Goal: Task Accomplishment & Management: Complete application form

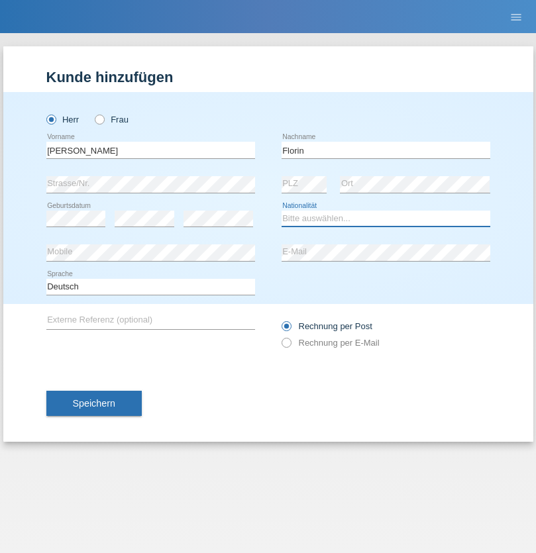
select select "RO"
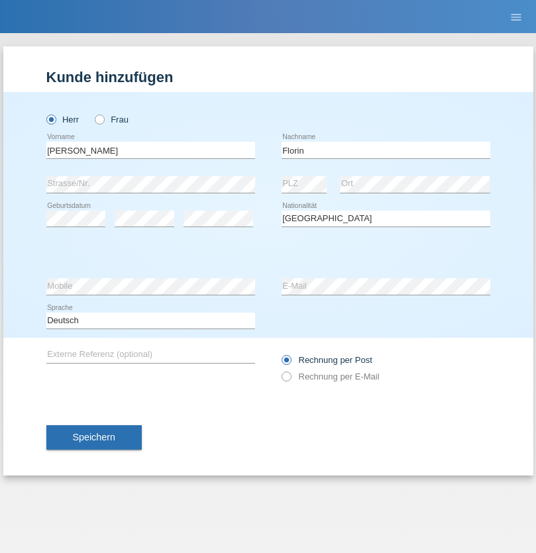
select select "C"
select select "29"
select select "02"
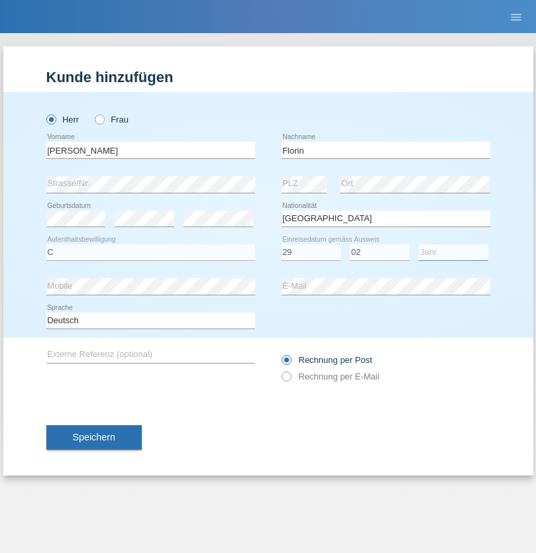
select select "2021"
select select "en"
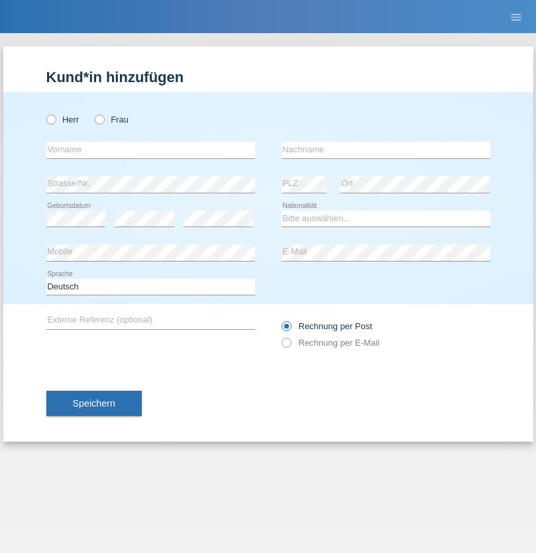
radio input "true"
click at [150, 150] on input "text" at bounding box center [150, 150] width 209 height 17
type input "[PERSON_NAME]"
click at [386, 150] on input "text" at bounding box center [386, 150] width 209 height 17
type input "Krebs"
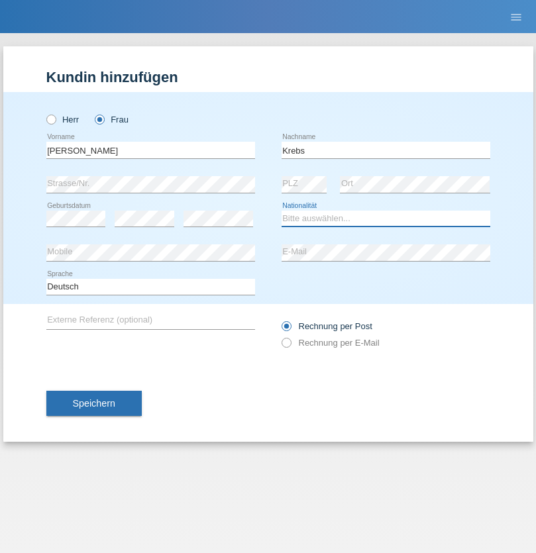
select select "CH"
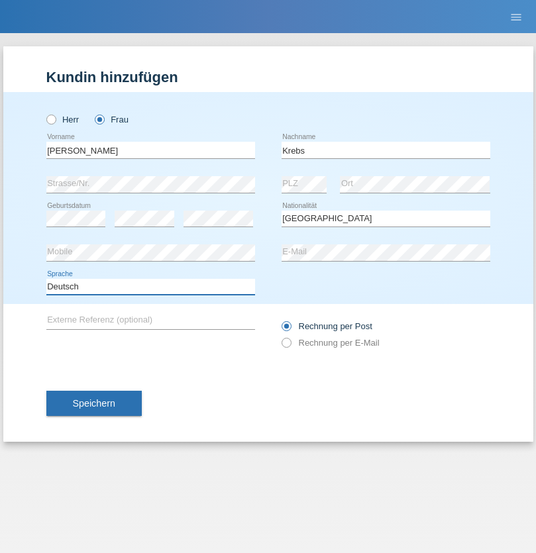
select select "en"
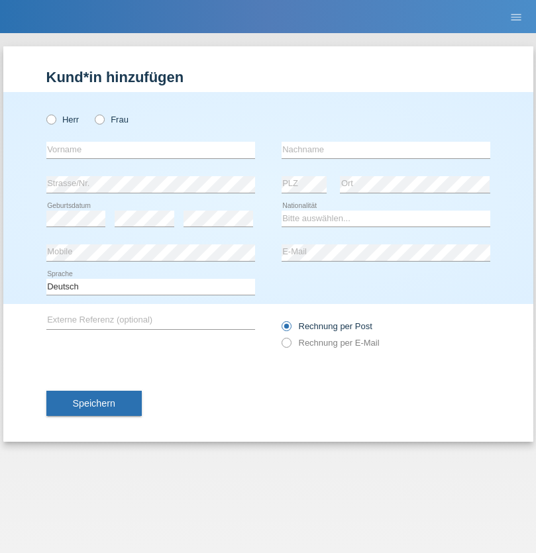
radio input "true"
click at [150, 150] on input "text" at bounding box center [150, 150] width 209 height 17
type input "Qovanaj"
click at [386, 150] on input "text" at bounding box center [386, 150] width 209 height 17
type input "Shaban"
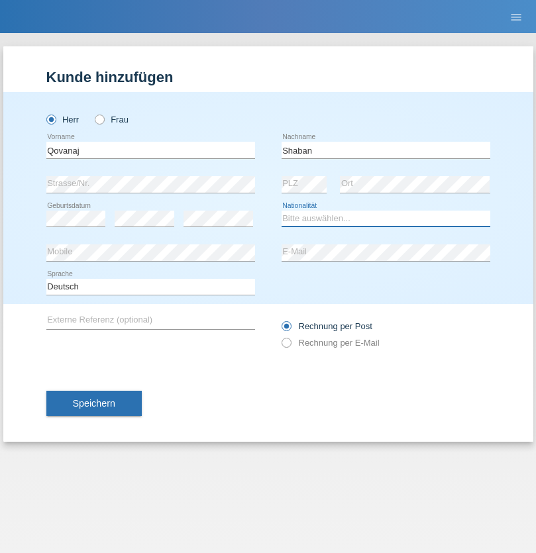
select select "CH"
radio input "true"
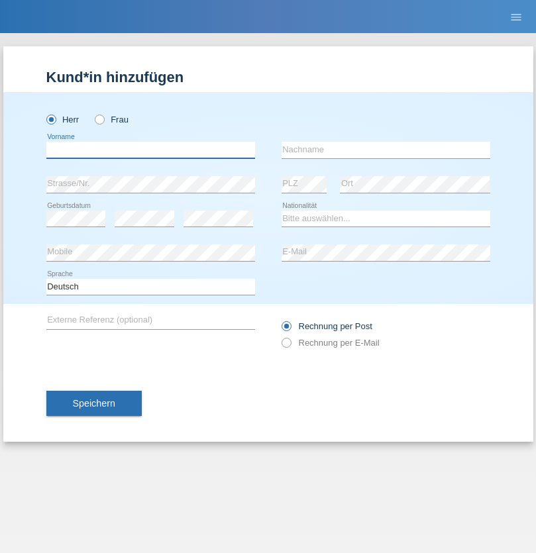
click at [150, 150] on input "text" at bounding box center [150, 150] width 209 height 17
type input "Flückiger"
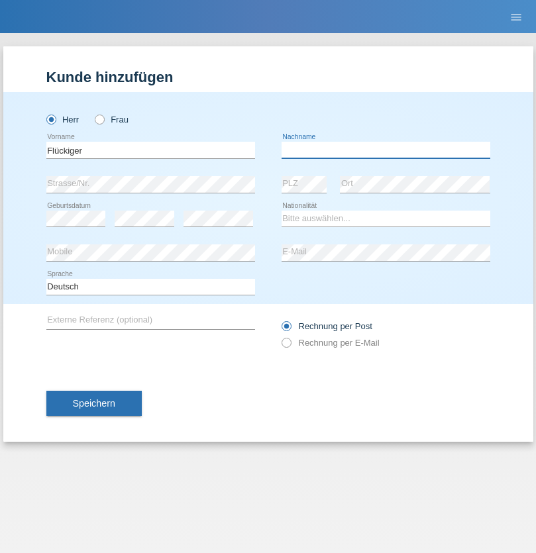
click at [386, 150] on input "text" at bounding box center [386, 150] width 209 height 17
type input "Andreas"
select select "CH"
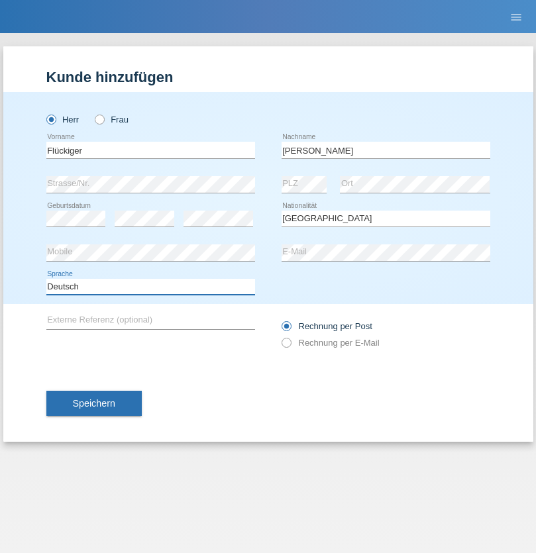
select select "en"
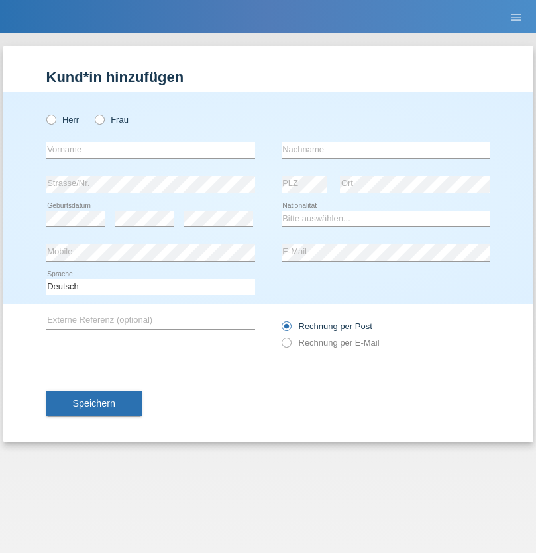
radio input "true"
click at [150, 150] on input "text" at bounding box center [150, 150] width 209 height 17
type input "J"
click at [386, 150] on input "text" at bounding box center [386, 150] width 209 height 17
type input "sarmento cavalcanti"
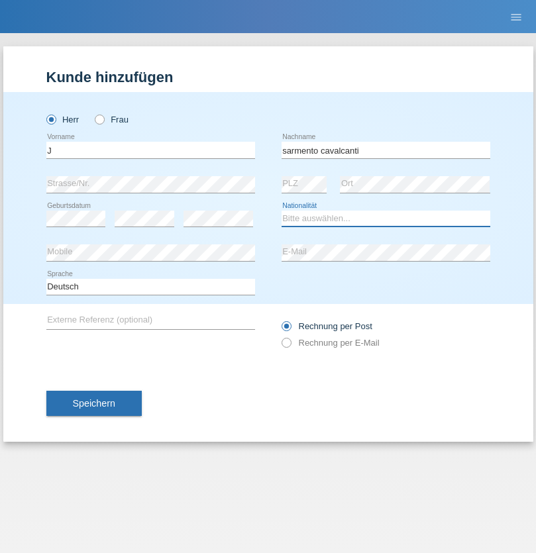
select select "PT"
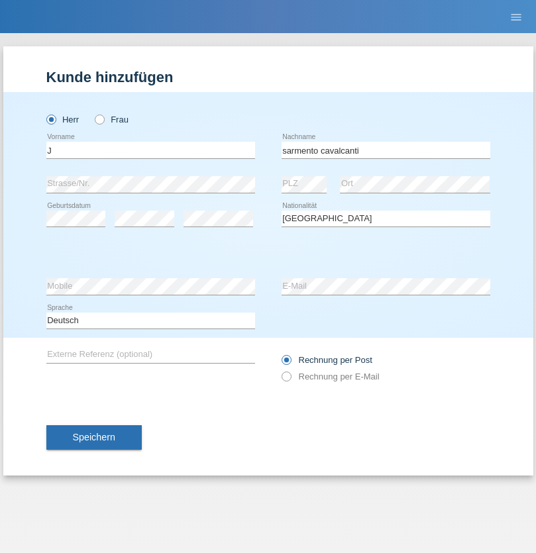
select select "C"
select select "02"
select select "09"
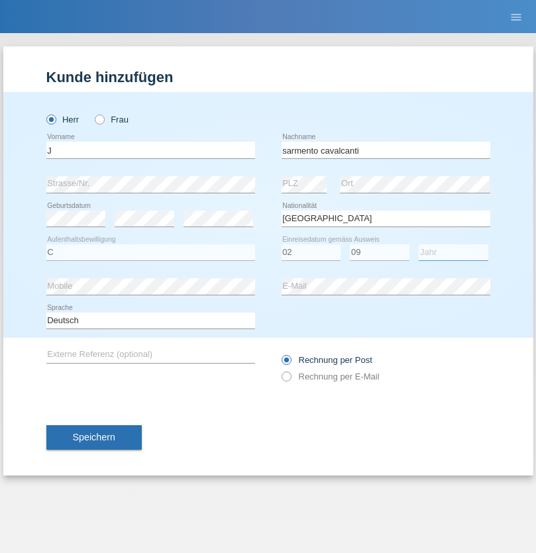
select select "2019"
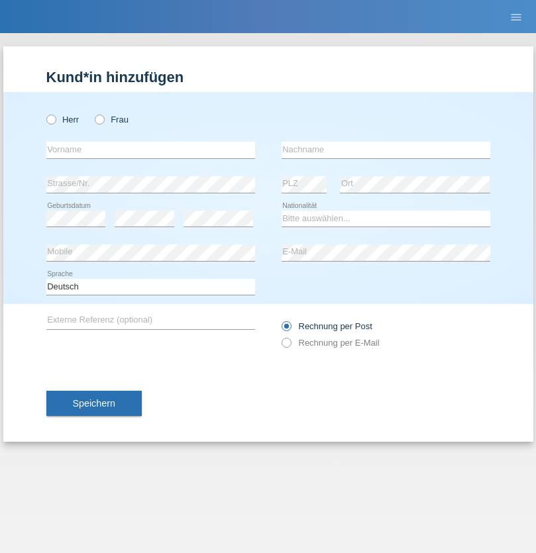
radio input "true"
click at [150, 150] on input "text" at bounding box center [150, 150] width 209 height 17
type input "G"
click at [386, 150] on input "text" at bounding box center [386, 150] width 209 height 17
type input "Umar"
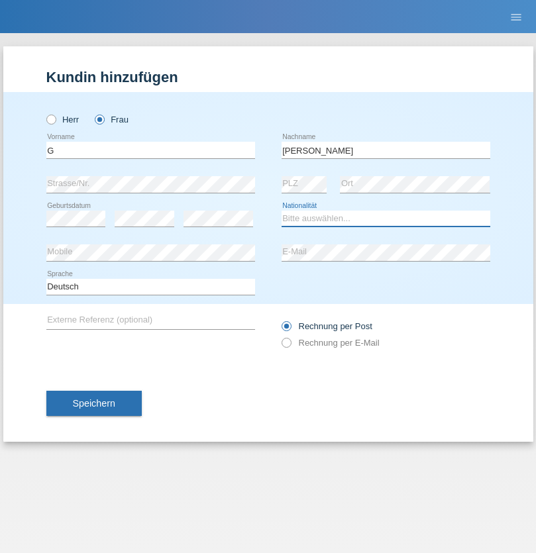
select select "CH"
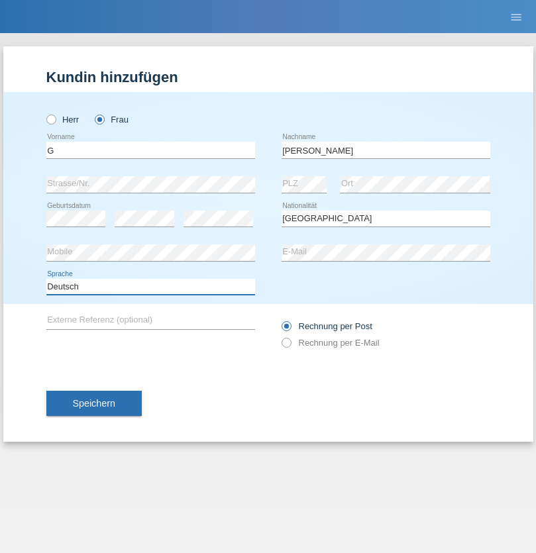
select select "en"
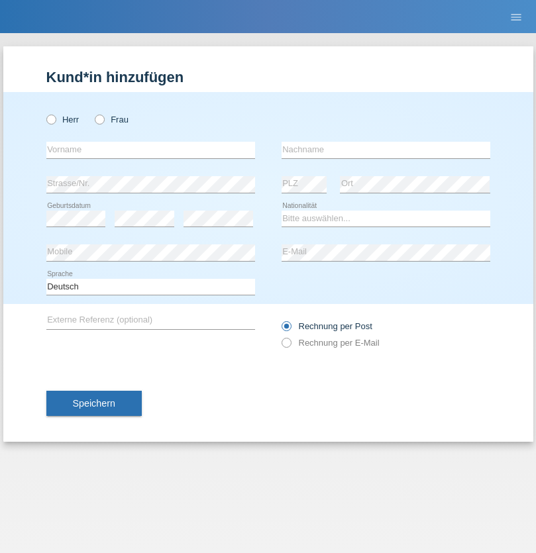
radio input "true"
click at [150, 150] on input "text" at bounding box center [150, 150] width 209 height 17
type input "Varodi"
click at [386, 150] on input "text" at bounding box center [386, 150] width 209 height 17
type input "Zoltan"
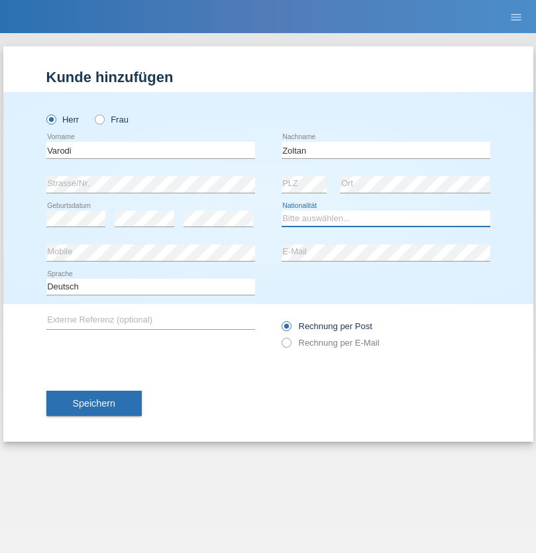
select select "UA"
select select "C"
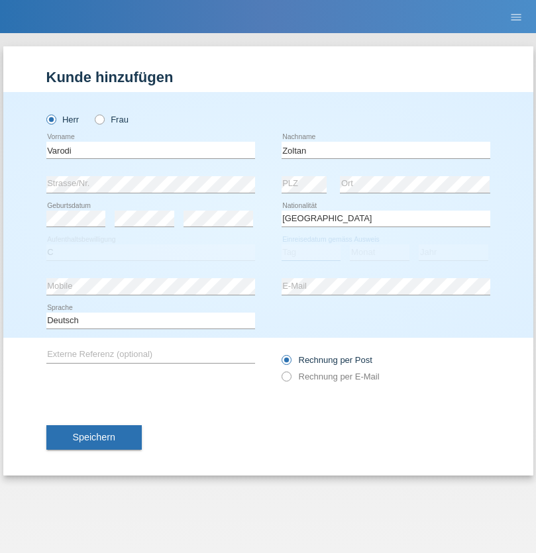
select select "10"
select select "2021"
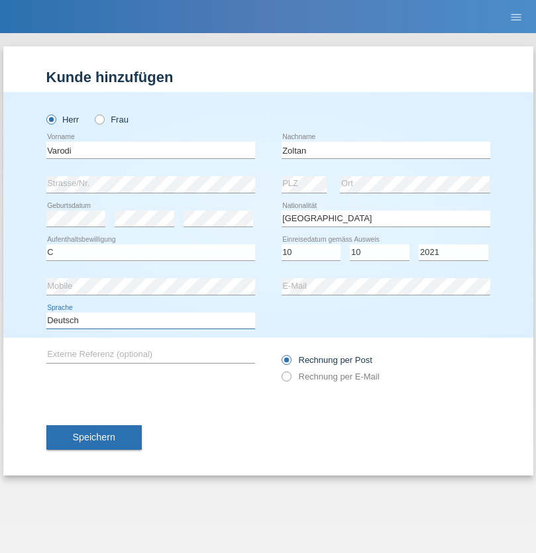
select select "en"
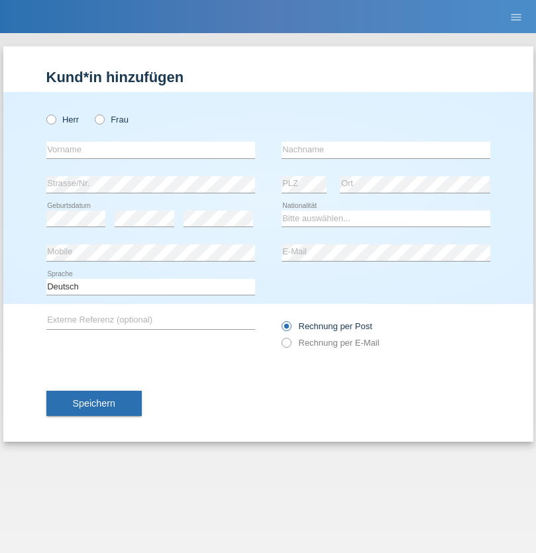
radio input "true"
click at [150, 150] on input "text" at bounding box center [150, 150] width 209 height 17
type input "Samira"
click at [386, 150] on input "text" at bounding box center [386, 150] width 209 height 17
type input "Bachofen"
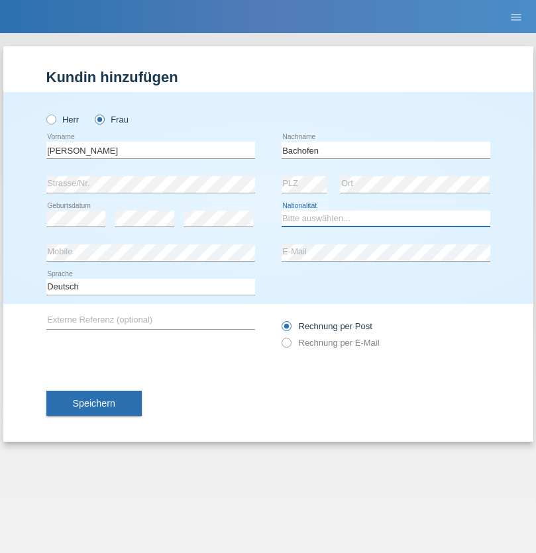
select select "CH"
radio input "true"
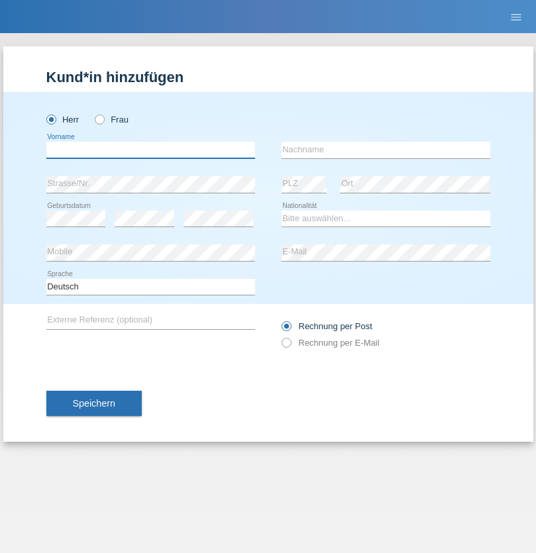
click at [150, 150] on input "text" at bounding box center [150, 150] width 209 height 17
type input "Volkan"
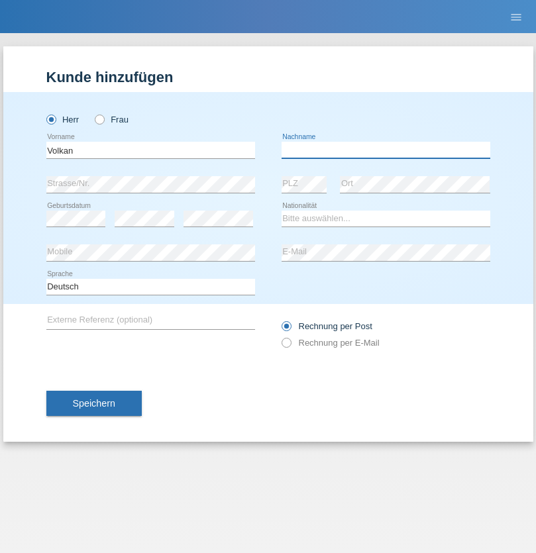
click at [386, 150] on input "text" at bounding box center [386, 150] width 209 height 17
type input "Laçın"
select select "TR"
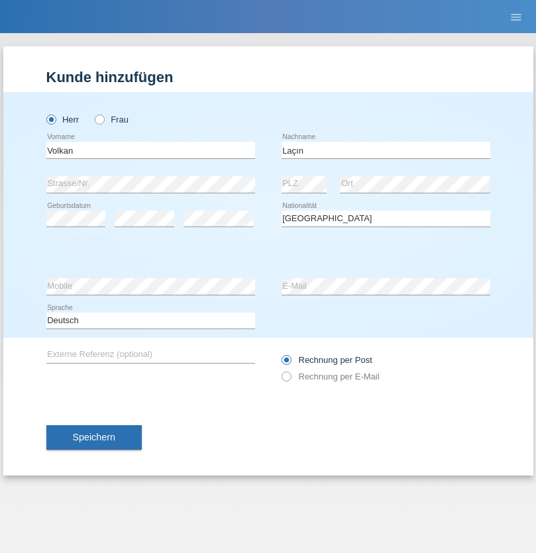
select select "C"
select select "06"
select select "04"
select select "2021"
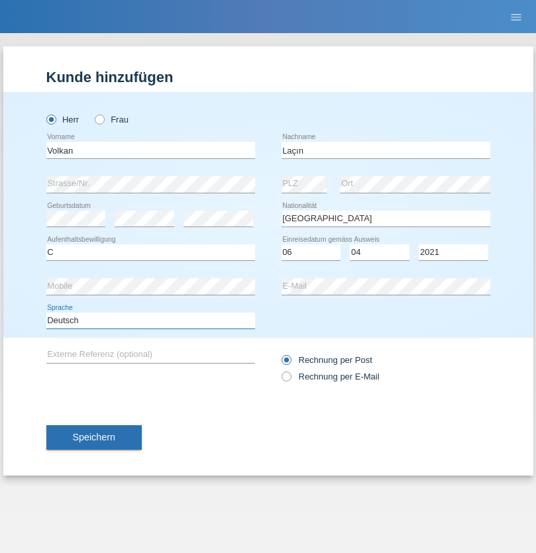
select select "en"
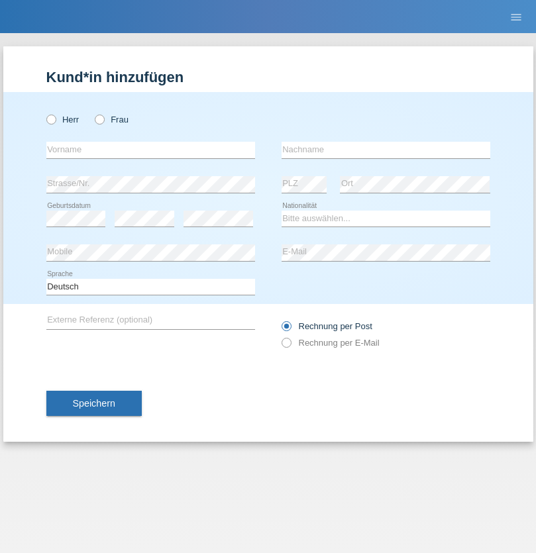
radio input "true"
click at [150, 150] on input "text" at bounding box center [150, 150] width 209 height 17
type input "Volkan"
click at [386, 150] on input "text" at bounding box center [386, 150] width 209 height 17
type input "Laçın"
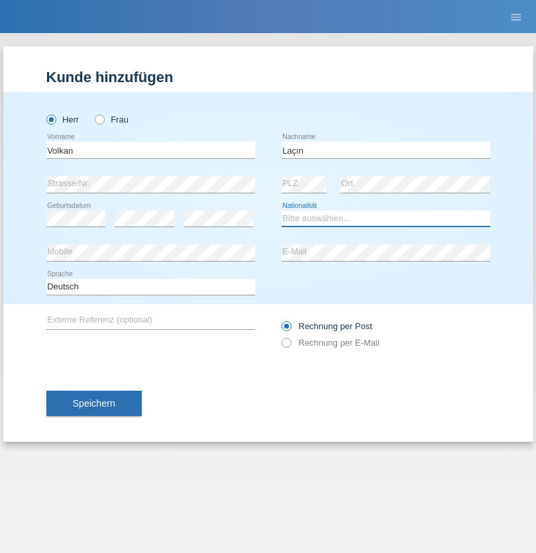
select select "TR"
select select "C"
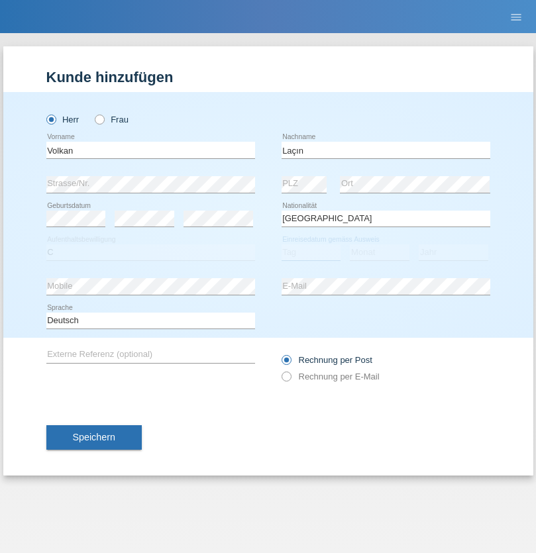
select select "06"
select select "04"
select select "2021"
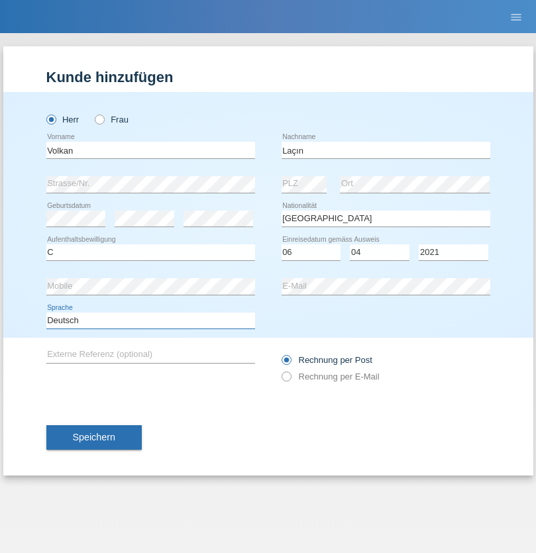
select select "en"
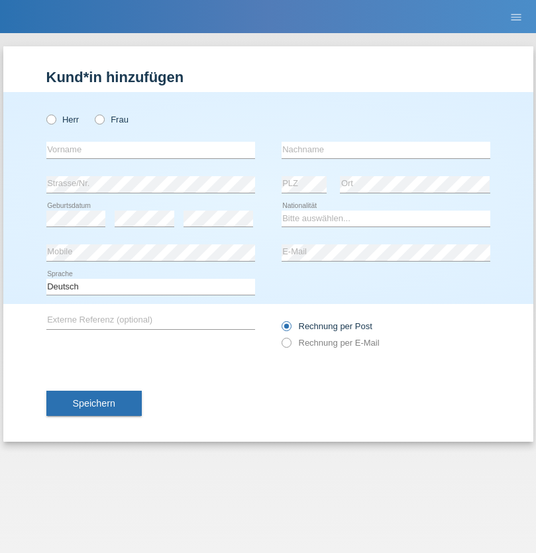
radio input "true"
click at [150, 150] on input "text" at bounding box center [150, 150] width 209 height 17
type input "jennifer"
click at [386, 150] on input "text" at bounding box center [386, 150] width 209 height 17
type input "löffel"
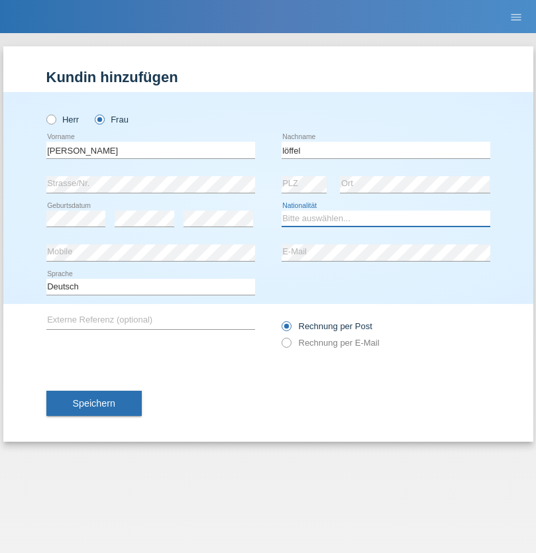
select select "CH"
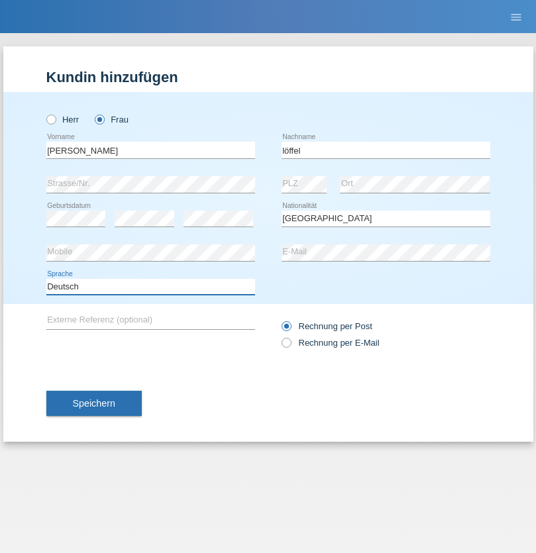
select select "en"
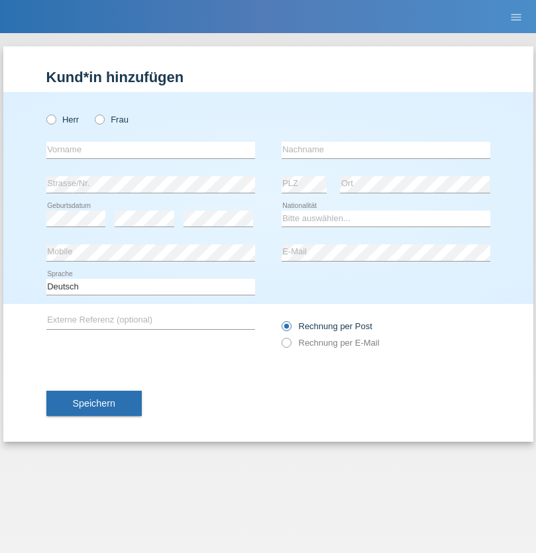
radio input "true"
click at [150, 150] on input "text" at bounding box center [150, 150] width 209 height 17
type input "Matusa"
click at [386, 150] on input "text" at bounding box center [386, 150] width 209 height 17
type input "[PERSON_NAME]"
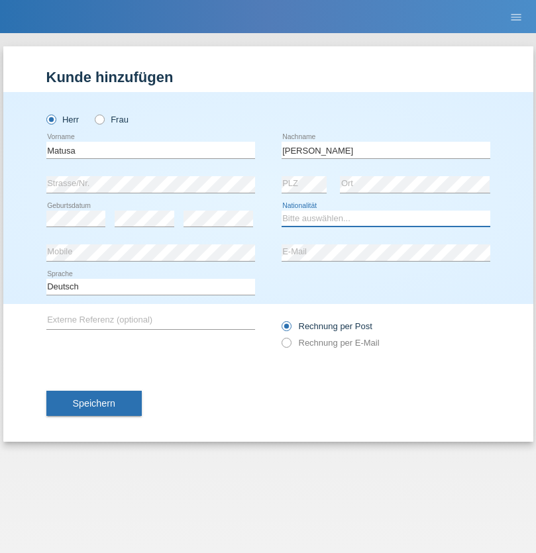
select select "RO"
select select "C"
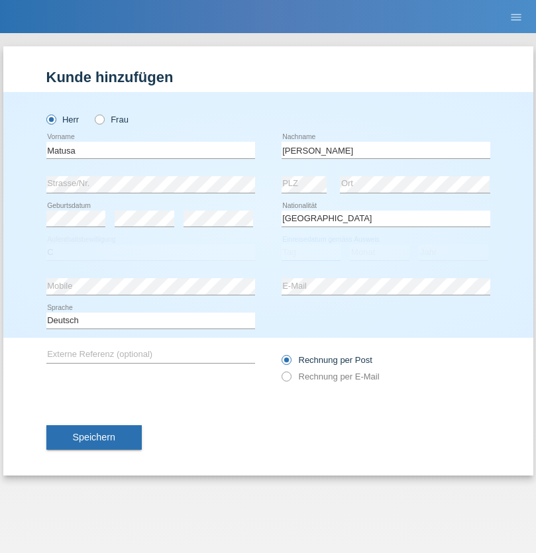
select select "01"
select select "06"
select select "2016"
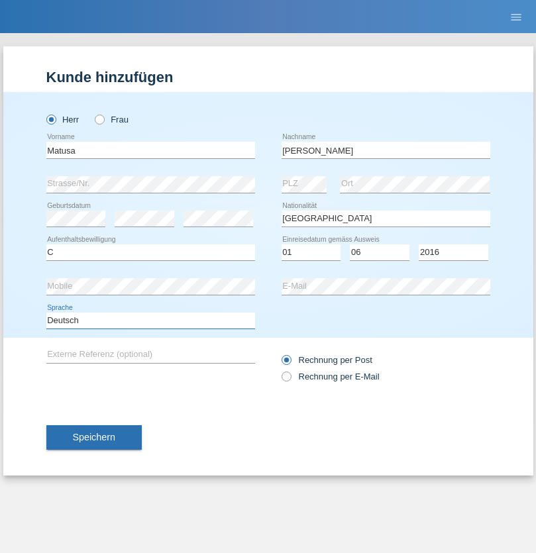
select select "en"
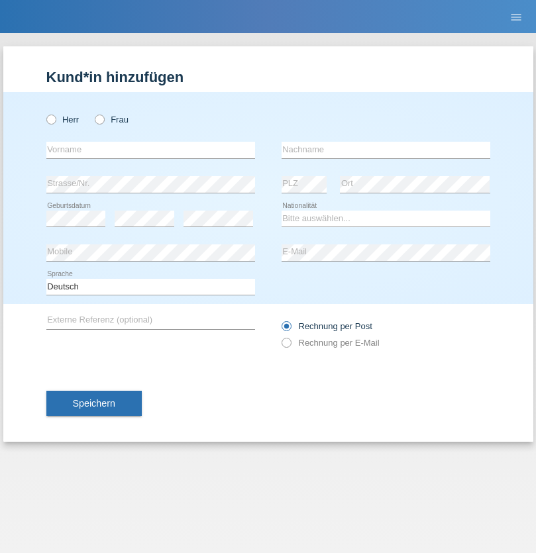
radio input "true"
click at [150, 150] on input "text" at bounding box center [150, 150] width 209 height 17
type input "Cedric"
click at [386, 150] on input "text" at bounding box center [386, 150] width 209 height 17
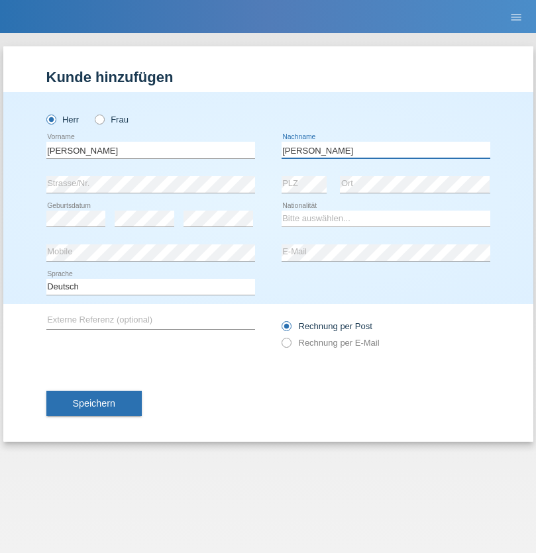
type input "Keller"
select select "CH"
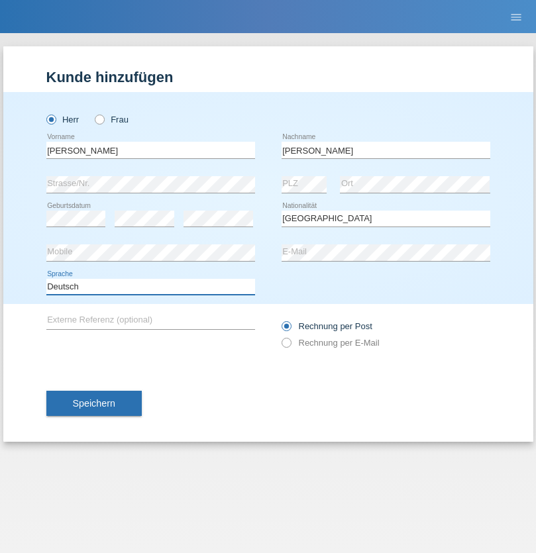
select select "en"
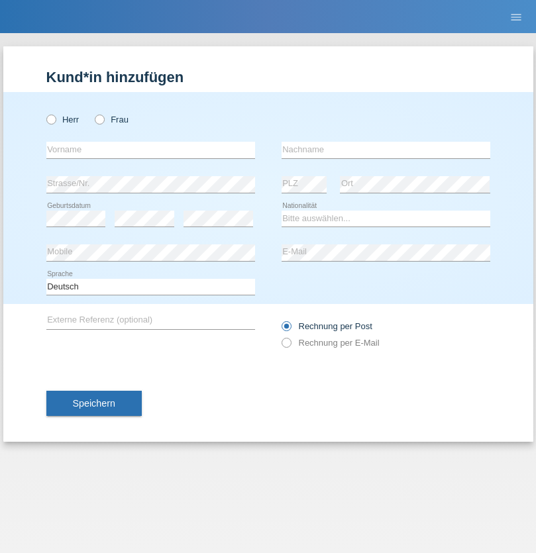
radio input "true"
click at [150, 150] on input "text" at bounding box center [150, 150] width 209 height 17
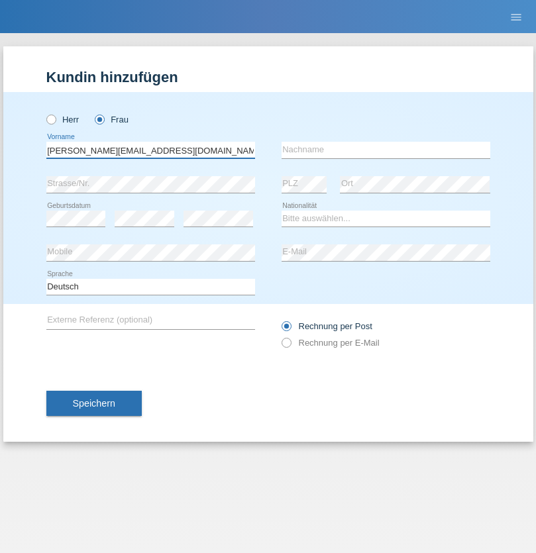
type input "Jasmine.hylaj@gmail.com"
click at [386, 150] on input "text" at bounding box center [386, 150] width 209 height 17
type input "Hylaj"
select select "CH"
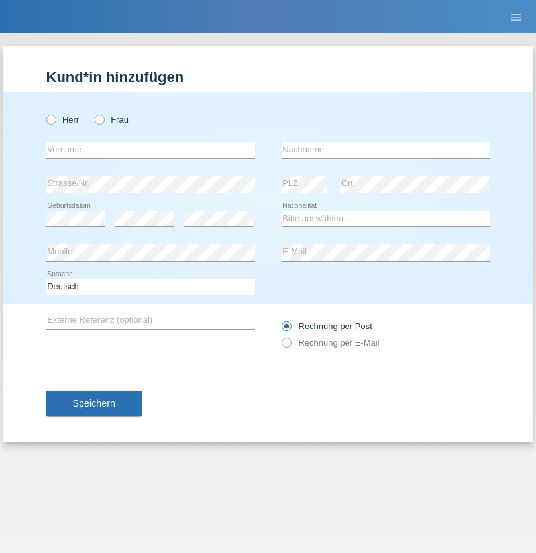
radio input "true"
click at [150, 150] on input "text" at bounding box center [150, 150] width 209 height 17
type input "luka"
click at [386, 150] on input "text" at bounding box center [386, 150] width 209 height 17
type input "kocic"
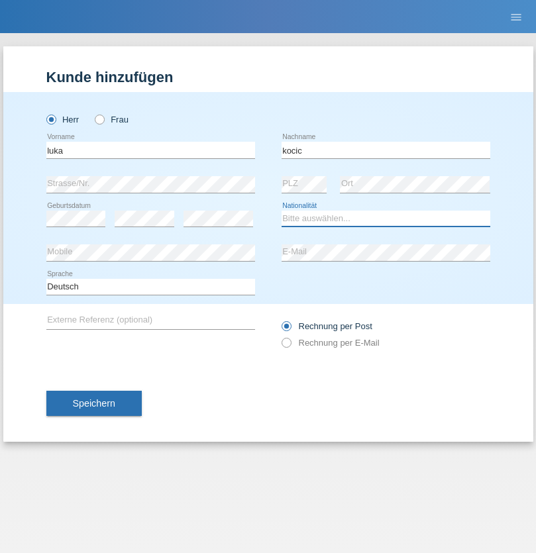
select select "RS"
select select "C"
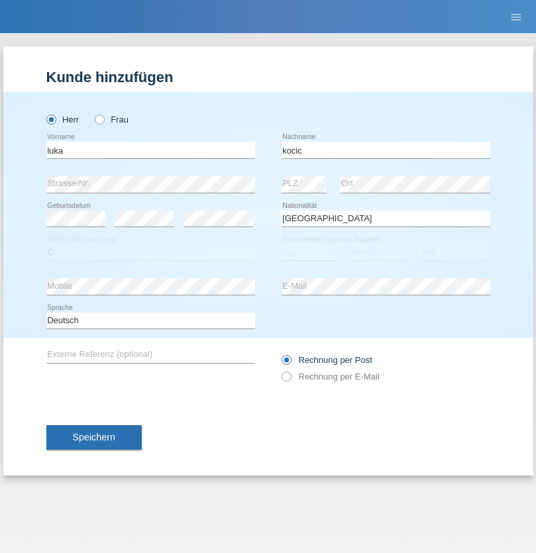
select select "21"
select select "04"
select select "1999"
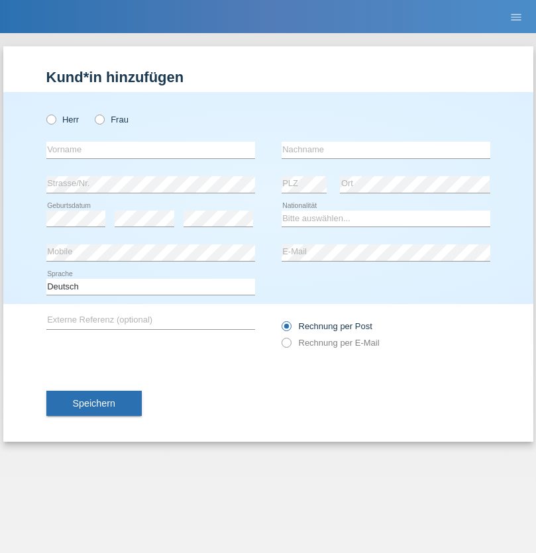
radio input "true"
click at [150, 150] on input "text" at bounding box center [150, 150] width 209 height 17
type input "Marian"
click at [386, 150] on input "text" at bounding box center [386, 150] width 209 height 17
type input "Matusa"
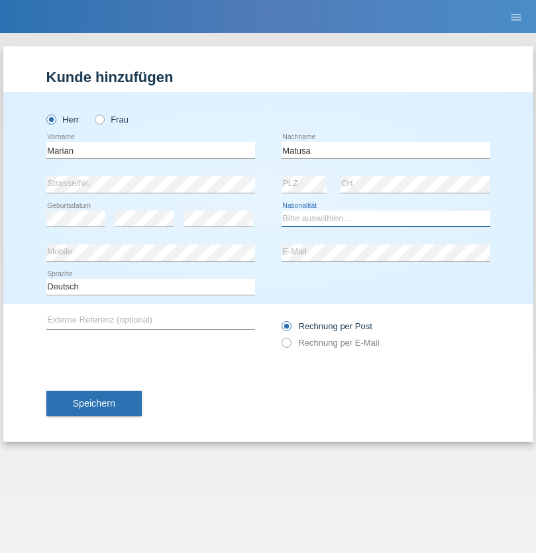
select select "RO"
select select "C"
select select "01"
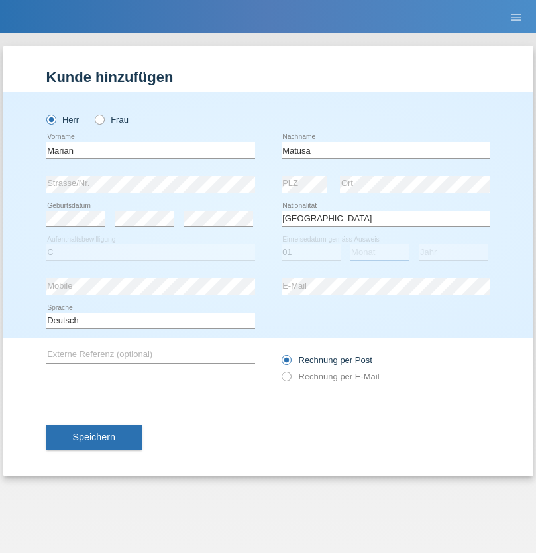
select select "06"
select select "2016"
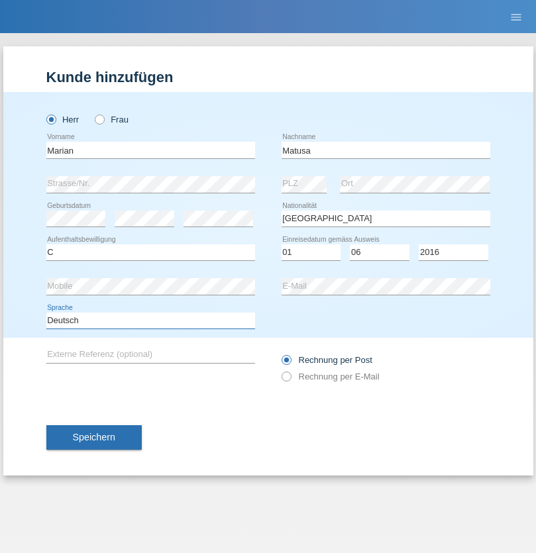
select select "en"
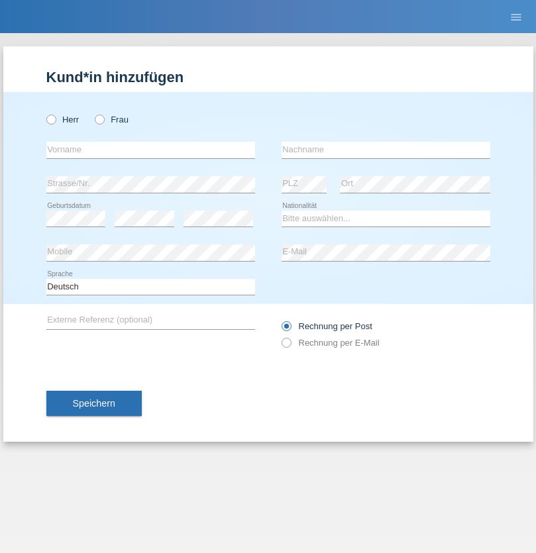
radio input "true"
click at [150, 150] on input "text" at bounding box center [150, 150] width 209 height 17
type input "Marco"
click at [386, 150] on input "text" at bounding box center [386, 150] width 209 height 17
type input "Weinlein"
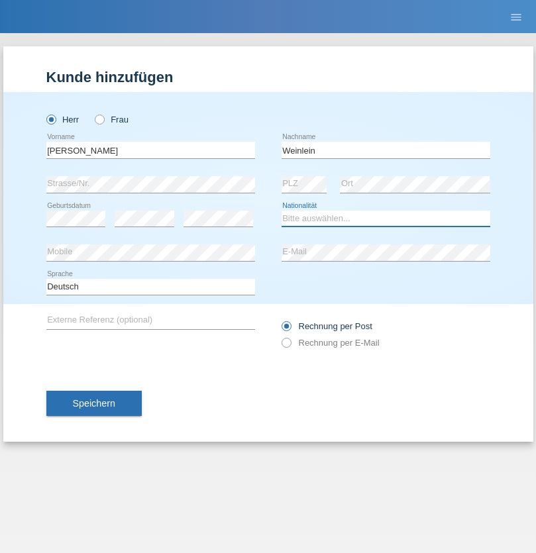
select select "CH"
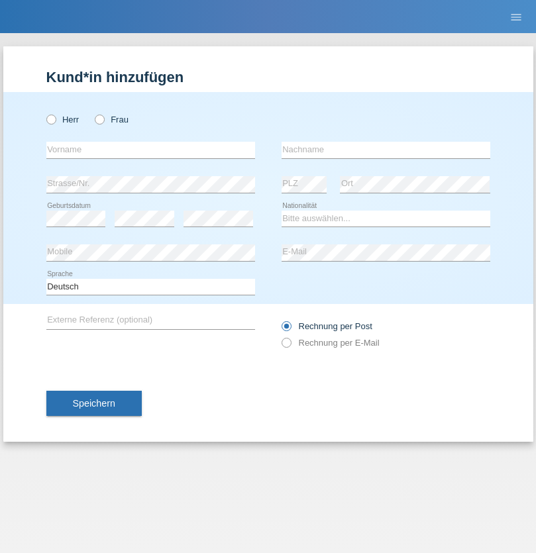
radio input "true"
click at [150, 150] on input "text" at bounding box center [150, 150] width 209 height 17
type input "Jashari lmeri"
click at [386, 150] on input "text" at bounding box center [386, 150] width 209 height 17
type input "Rabije"
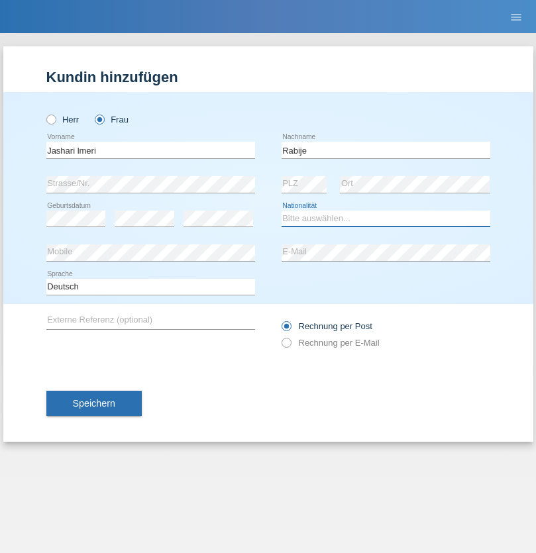
select select "CH"
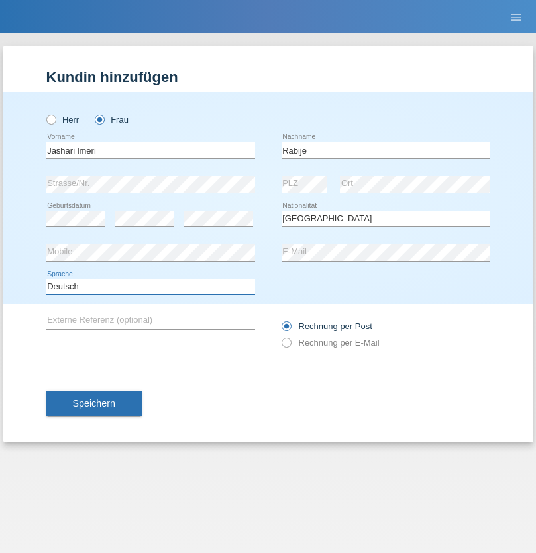
select select "en"
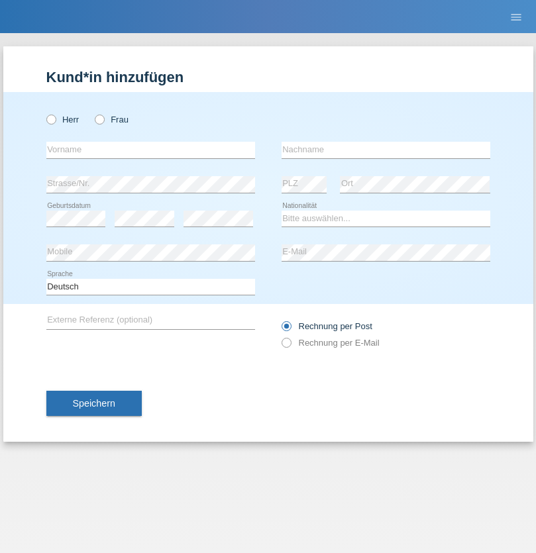
radio input "true"
click at [150, 150] on input "text" at bounding box center [150, 150] width 209 height 17
type input "firat"
click at [386, 150] on input "text" at bounding box center [386, 150] width 209 height 17
type input "kara"
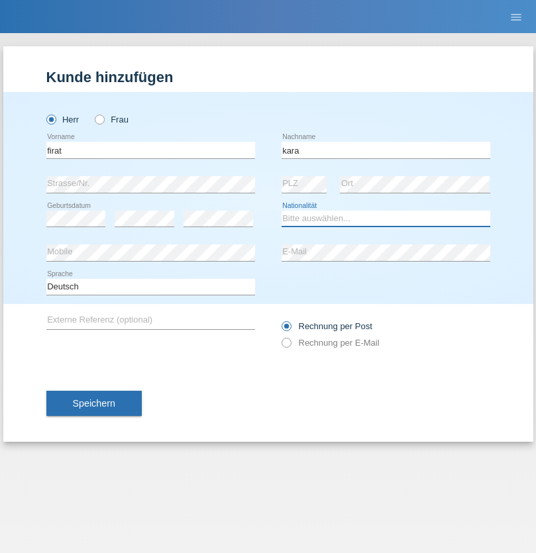
select select "CH"
radio input "true"
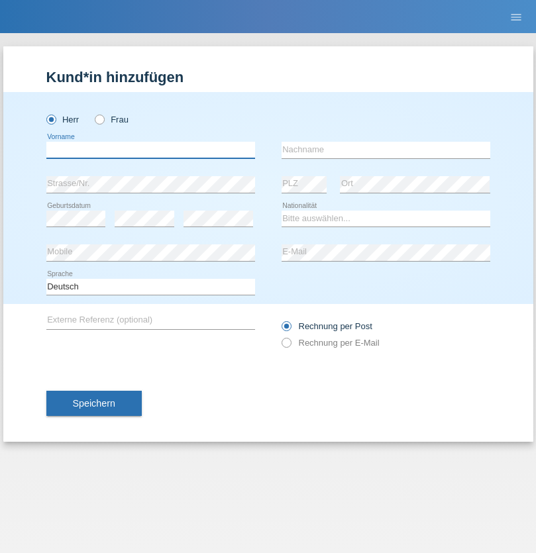
click at [150, 150] on input "text" at bounding box center [150, 150] width 209 height 17
type input "Gigov"
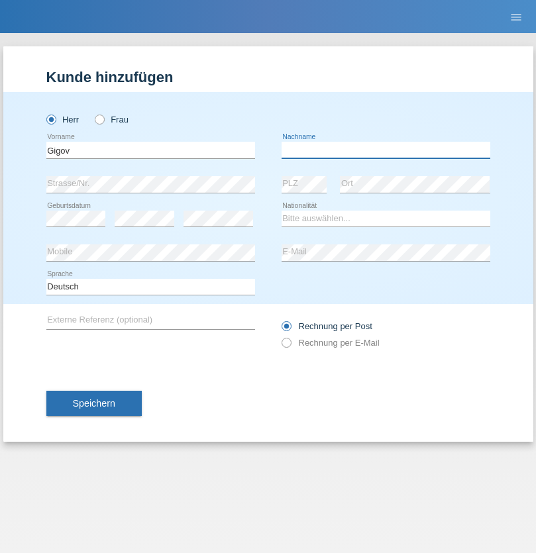
click at [386, 150] on input "text" at bounding box center [386, 150] width 209 height 17
type input "Zhan"
select select "BG"
select select "C"
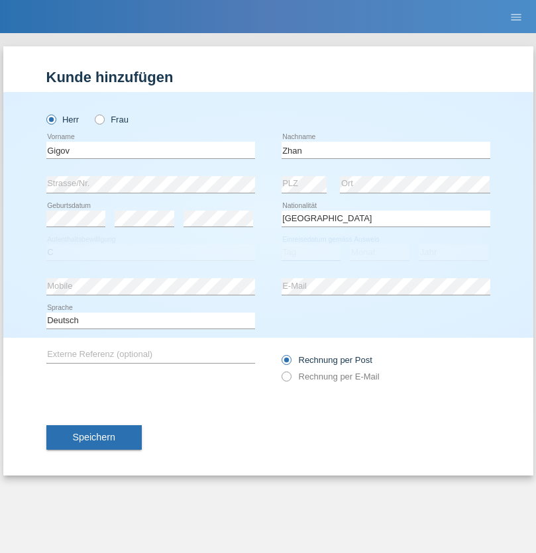
select select "23"
select select "10"
select select "2021"
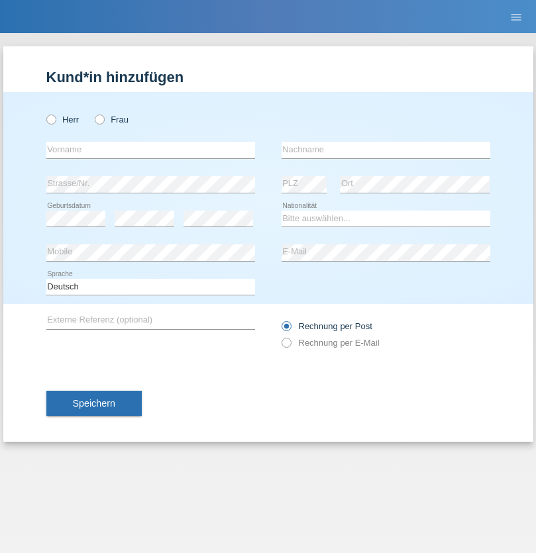
radio input "true"
click at [150, 150] on input "text" at bounding box center [150, 150] width 209 height 17
type input "Amand"
radio input "true"
click at [150, 150] on input "text" at bounding box center [150, 150] width 209 height 17
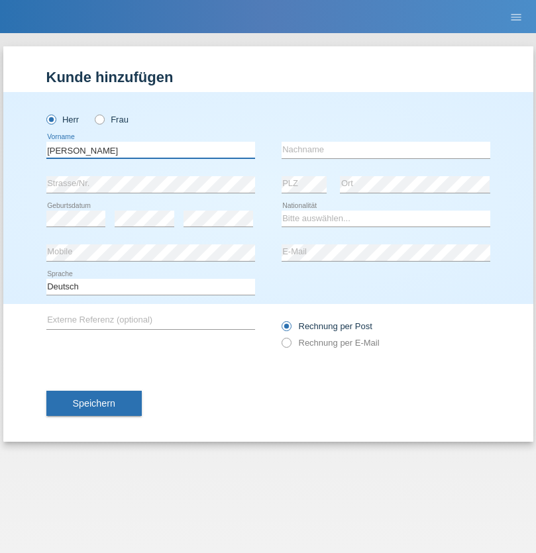
type input "[PERSON_NAME]"
click at [386, 150] on input "text" at bounding box center [386, 150] width 209 height 17
type input "Saidi"
select select "CH"
radio input "true"
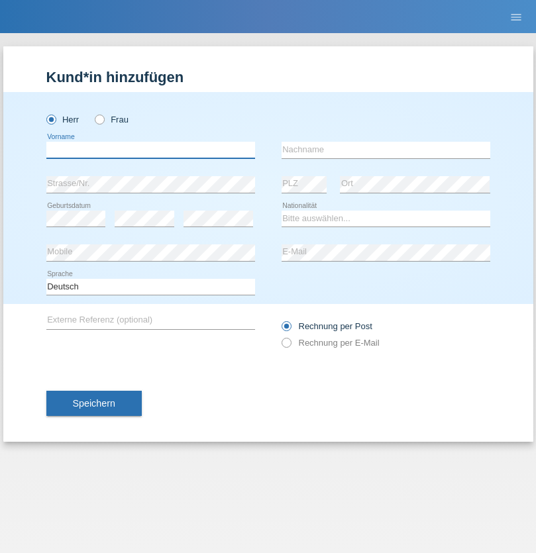
click at [150, 150] on input "text" at bounding box center [150, 150] width 209 height 17
type input "[PERSON_NAME]"
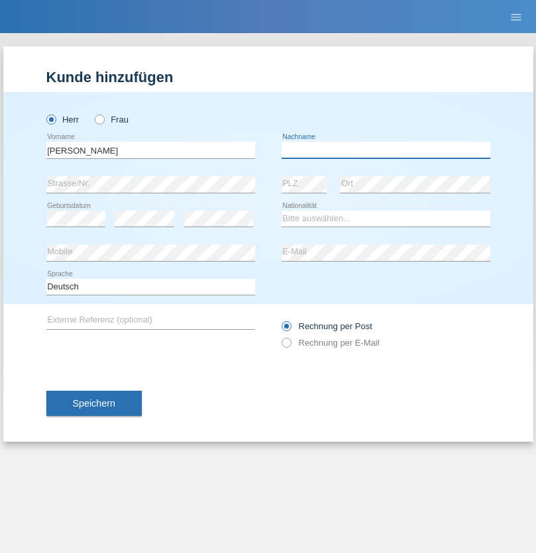
click at [386, 150] on input "text" at bounding box center [386, 150] width 209 height 17
type input "Branquinho Alexander"
select select "PT"
select select "C"
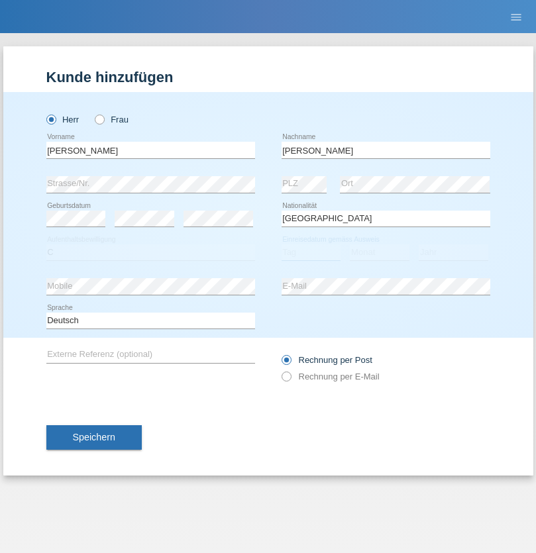
select select "23"
select select "08"
select select "2021"
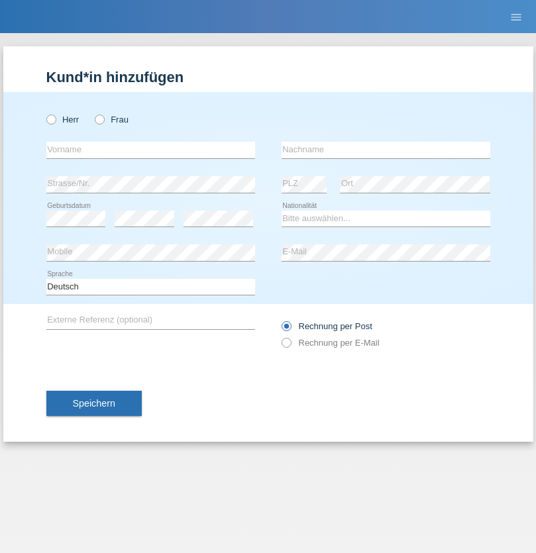
radio input "true"
click at [150, 150] on input "text" at bounding box center [150, 150] width 209 height 17
type input "Luca"
click at [386, 150] on input "text" at bounding box center [386, 150] width 209 height 17
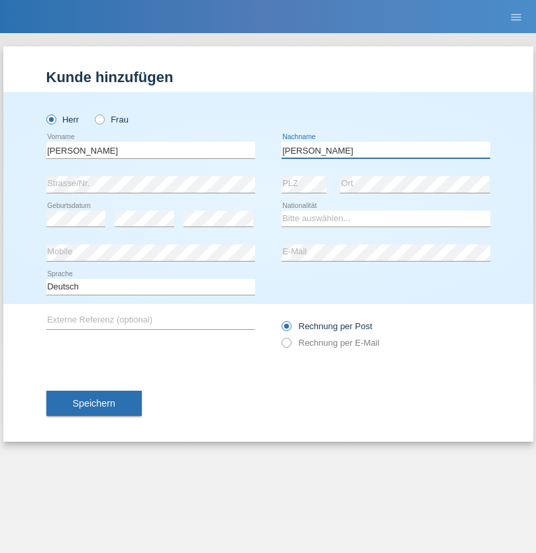
type input "Meier"
select select "CH"
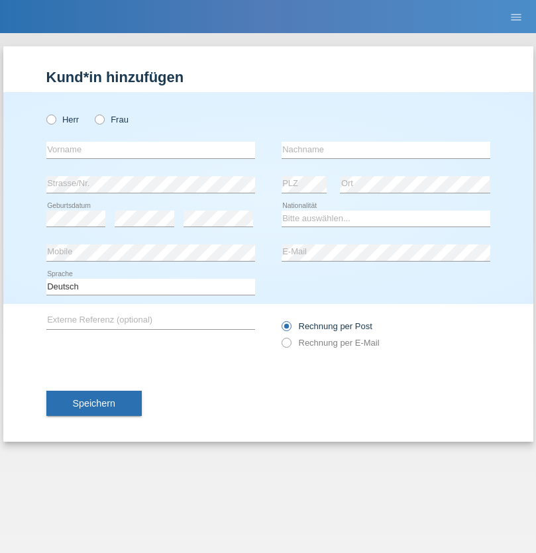
radio input "true"
click at [150, 150] on input "text" at bounding box center [150, 150] width 209 height 17
type input "Szilvia"
click at [386, 150] on input "text" at bounding box center [386, 150] width 209 height 17
type input "Olakh"
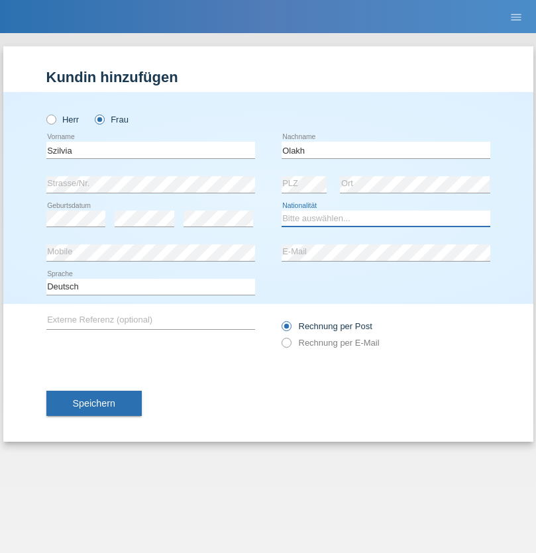
select select "UA"
select select "C"
select select "17"
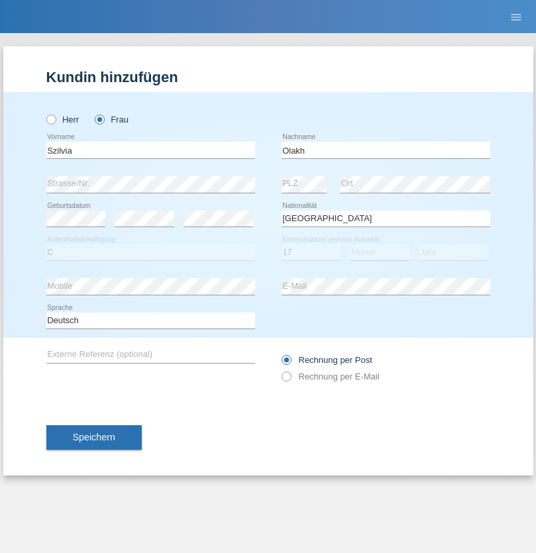
select select "09"
select select "2021"
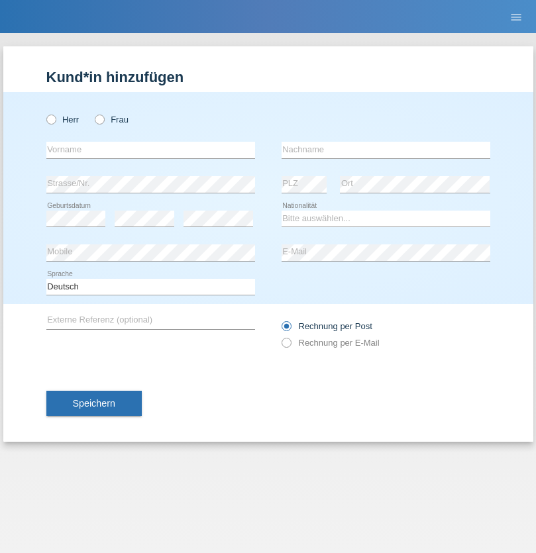
radio input "true"
click at [150, 150] on input "text" at bounding box center [150, 150] width 209 height 17
type input "Asrit"
click at [386, 150] on input "text" at bounding box center [386, 150] width 209 height 17
type input "Kupa"
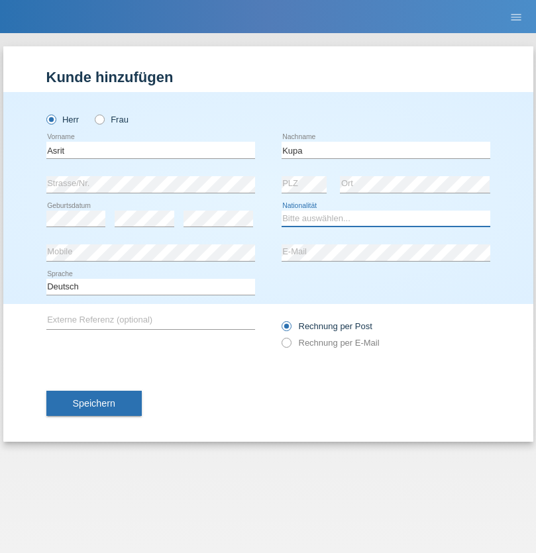
select select "MK"
select select "C"
select select "27"
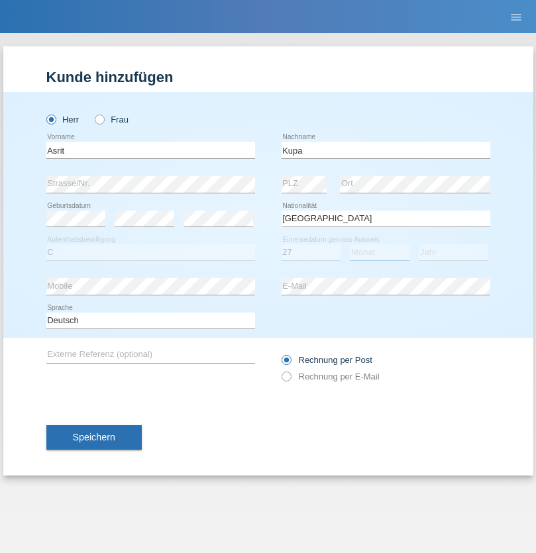
select select "05"
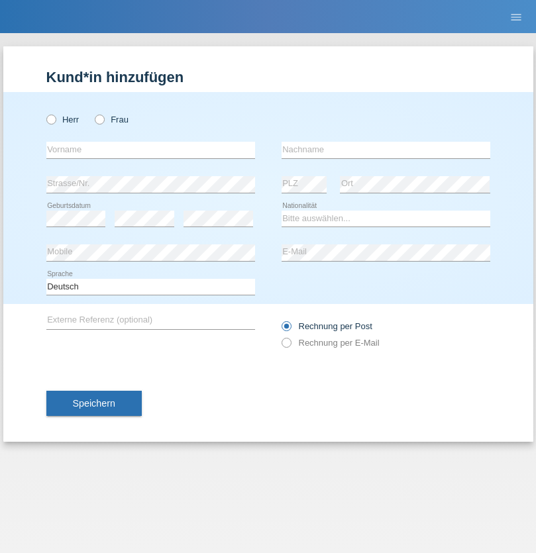
radio input "true"
click at [150, 150] on input "text" at bounding box center [150, 150] width 209 height 17
type input "Ibrahim"
click at [386, 150] on input "text" at bounding box center [386, 150] width 209 height 17
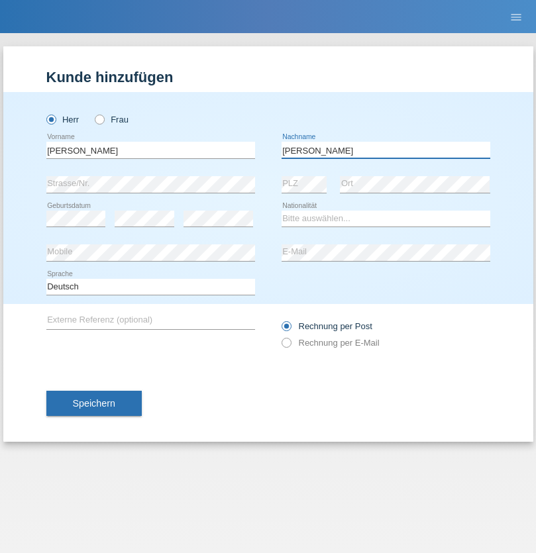
type input "Abbas"
select select "SY"
select select "C"
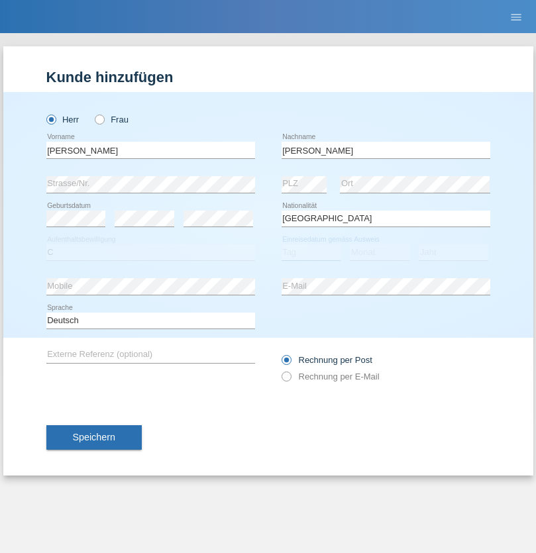
select select "17"
select select "09"
select select "2021"
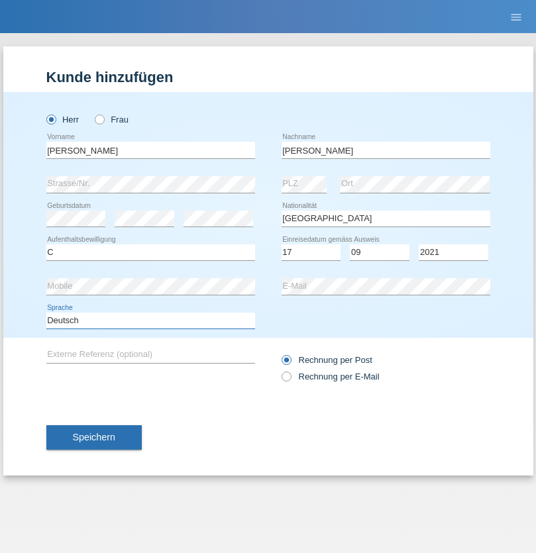
select select "en"
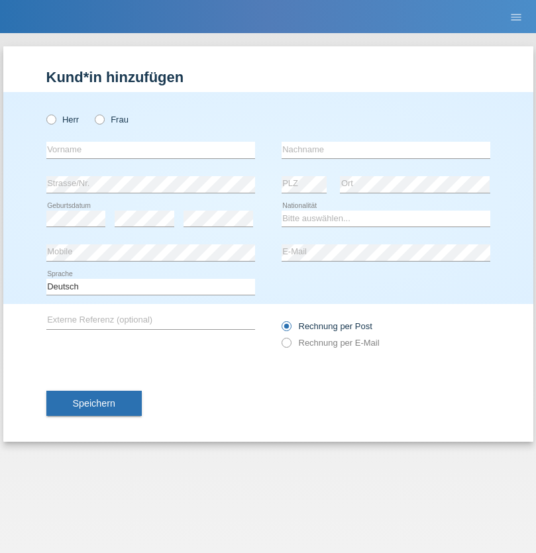
radio input "true"
select select "CH"
radio input "true"
click at [150, 150] on input "text" at bounding box center [150, 150] width 209 height 17
type input "[PERSON_NAME]"
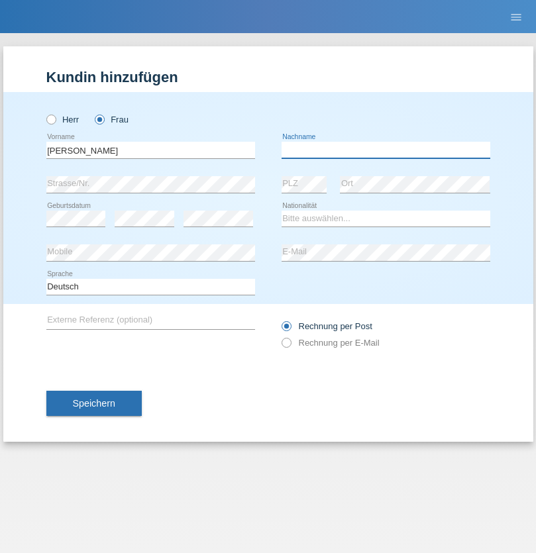
click at [386, 150] on input "text" at bounding box center [386, 150] width 209 height 17
type input "Bacic"
select select "CH"
